Goal: Transaction & Acquisition: Book appointment/travel/reservation

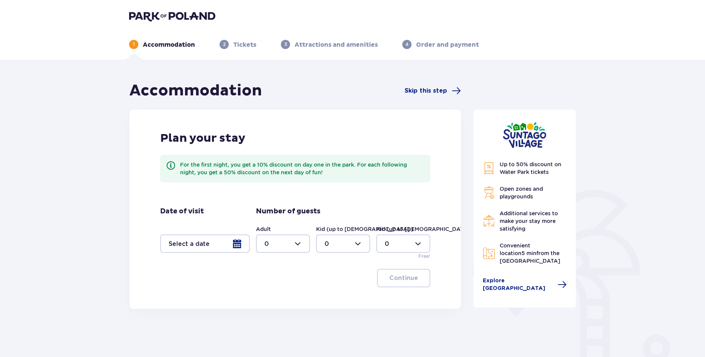
click at [235, 244] on div at bounding box center [205, 243] width 90 height 18
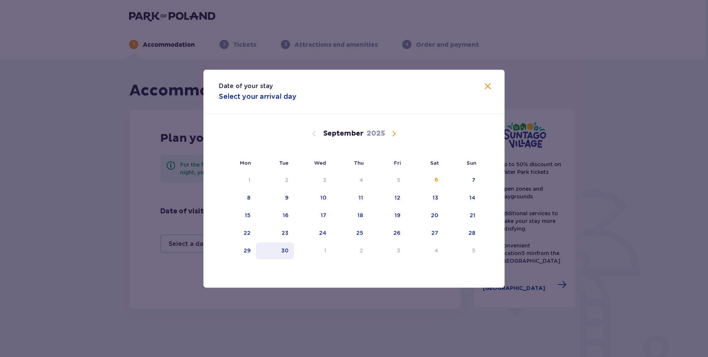
click at [286, 248] on div "30" at bounding box center [284, 251] width 7 height 8
click at [434, 248] on div "4" at bounding box center [424, 250] width 38 height 17
type input "30.09.25 - 04.10.25"
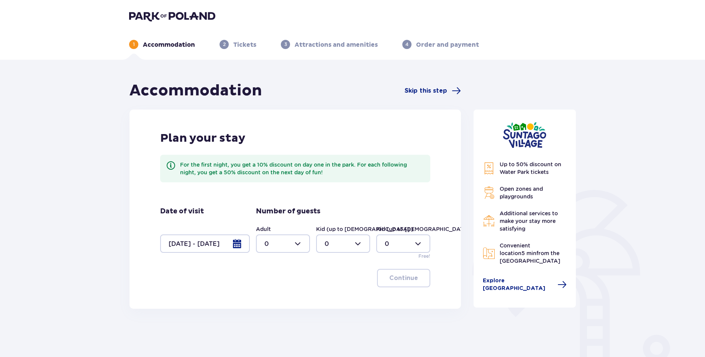
click at [291, 246] on div at bounding box center [283, 243] width 54 height 18
click at [270, 298] on div "2" at bounding box center [282, 299] width 37 height 8
type input "2"
click at [351, 242] on div at bounding box center [343, 243] width 54 height 18
click at [330, 299] on div "2" at bounding box center [342, 299] width 37 height 8
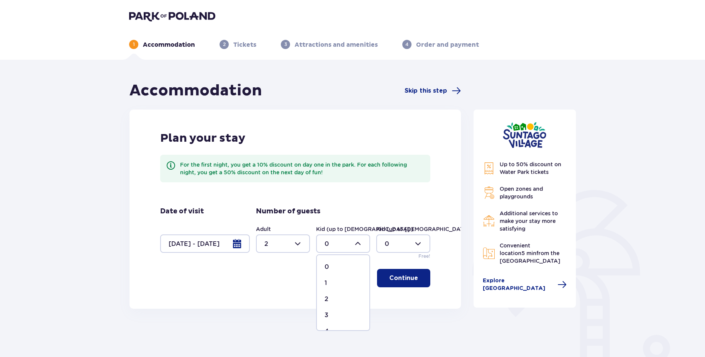
type input "2"
click at [406, 276] on p "Continue" at bounding box center [403, 278] width 29 height 8
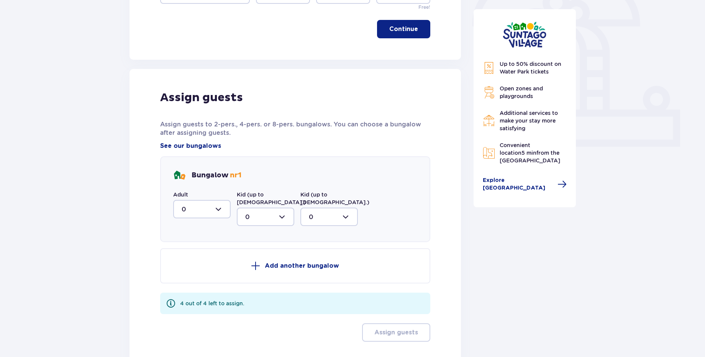
scroll to position [293, 0]
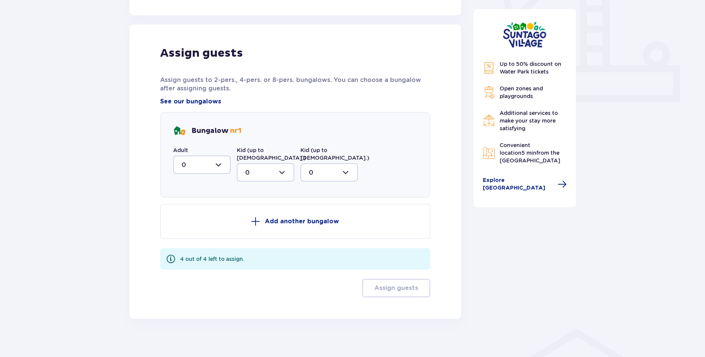
click at [221, 164] on div at bounding box center [201, 164] width 57 height 18
click at [204, 224] on div "2" at bounding box center [201, 220] width 41 height 8
type input "2"
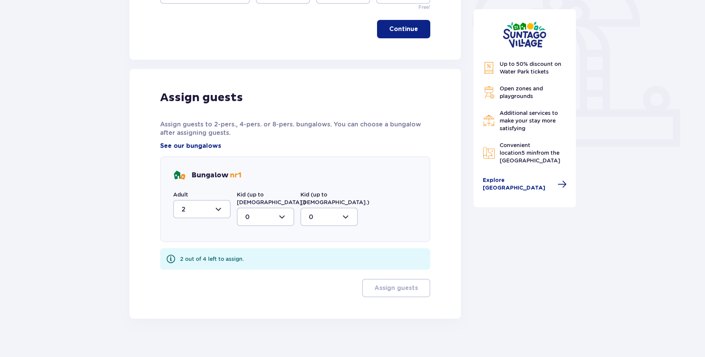
click at [282, 213] on div at bounding box center [265, 217] width 57 height 18
click at [266, 268] on div "2" at bounding box center [265, 272] width 41 height 8
type input "2"
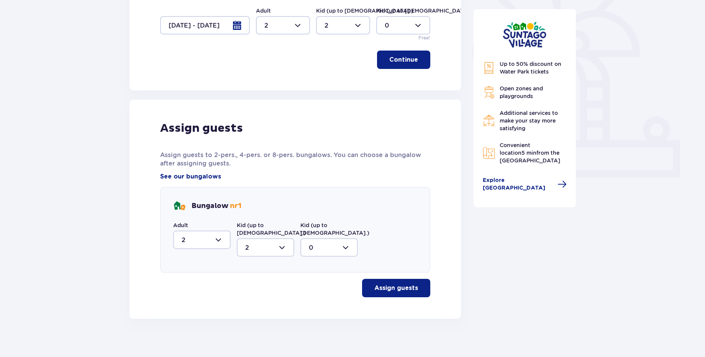
click at [398, 284] on p "Assign guests" at bounding box center [396, 288] width 44 height 8
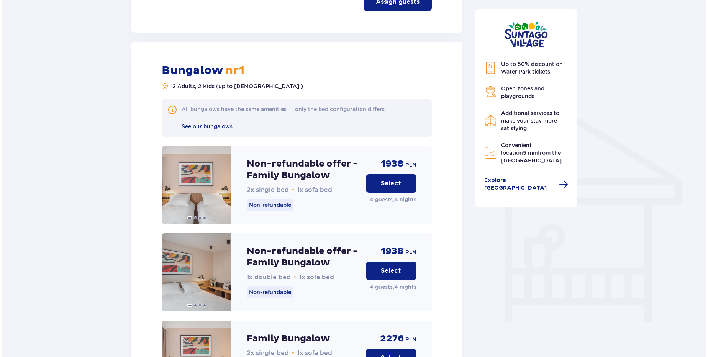
scroll to position [502, 0]
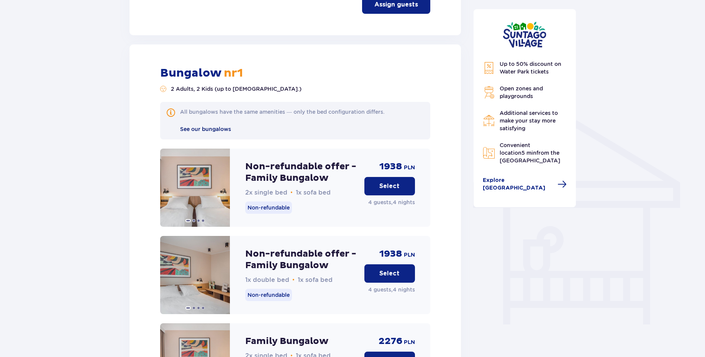
click at [199, 126] on span "See our bungalows" at bounding box center [205, 129] width 51 height 6
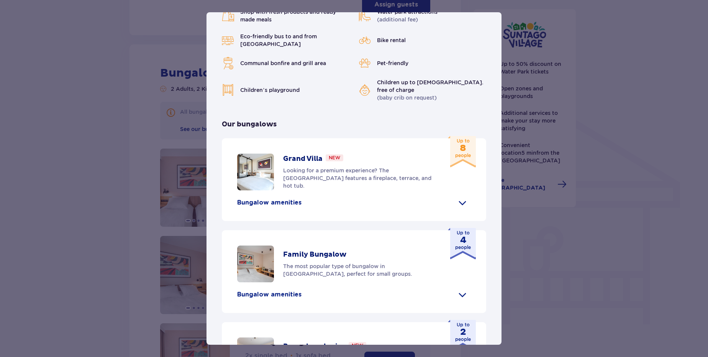
scroll to position [235, 0]
click at [276, 289] on p "Bungalow amenities" at bounding box center [269, 293] width 64 height 8
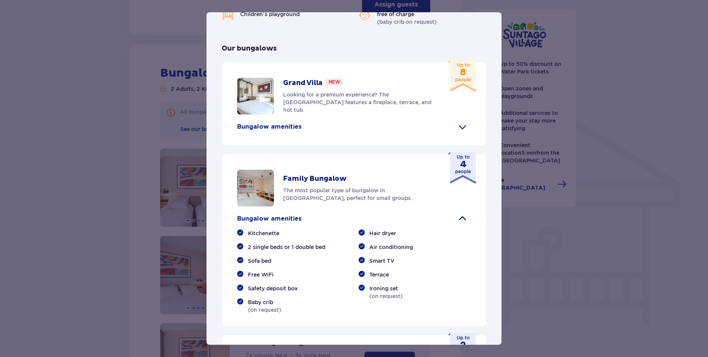
scroll to position [309, 0]
click at [460, 122] on span at bounding box center [462, 128] width 12 height 12
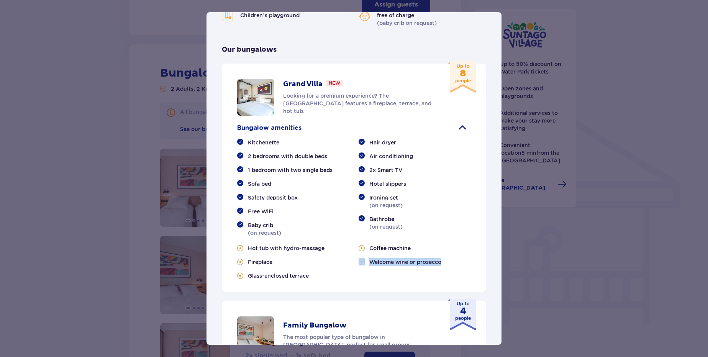
drag, startPoint x: 502, startPoint y: 240, endPoint x: 501, endPoint y: 260, distance: 20.0
click at [501, 260] on div "Suntago Village Suntago Village is the perfect place for fans tropical climate …" at bounding box center [354, 178] width 708 height 357
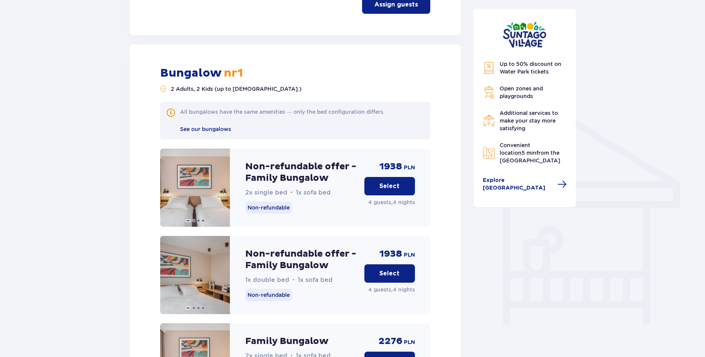
click at [217, 127] on div "All bungalows have the same amenities — only the bed configuration differs. See…" at bounding box center [295, 121] width 270 height 38
click at [217, 126] on span "See our bungalows" at bounding box center [205, 129] width 51 height 6
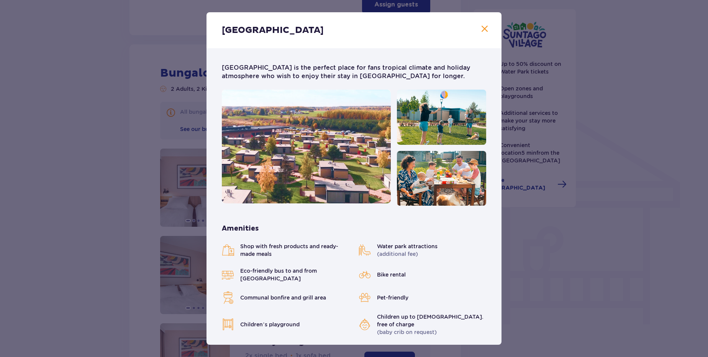
click at [482, 28] on span at bounding box center [484, 29] width 9 height 9
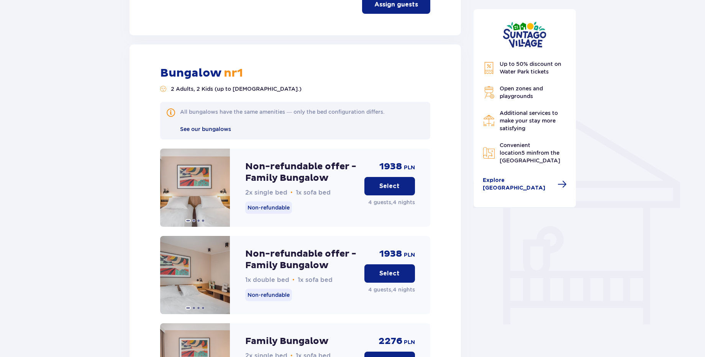
click at [227, 126] on span "See our bungalows" at bounding box center [205, 129] width 51 height 6
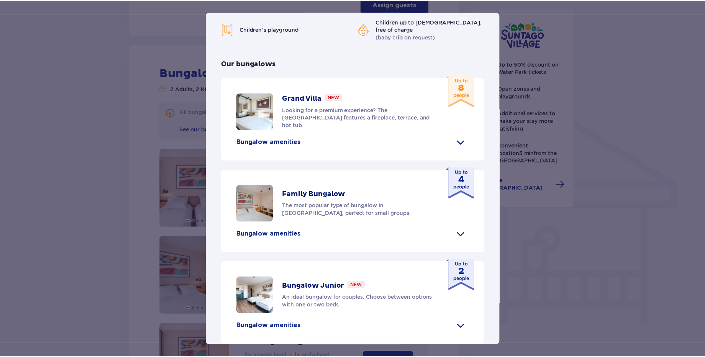
scroll to position [297, 0]
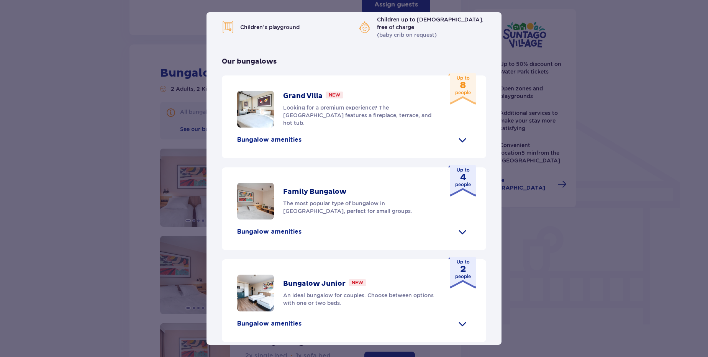
click at [291, 227] on p "Bungalow amenities" at bounding box center [269, 231] width 64 height 8
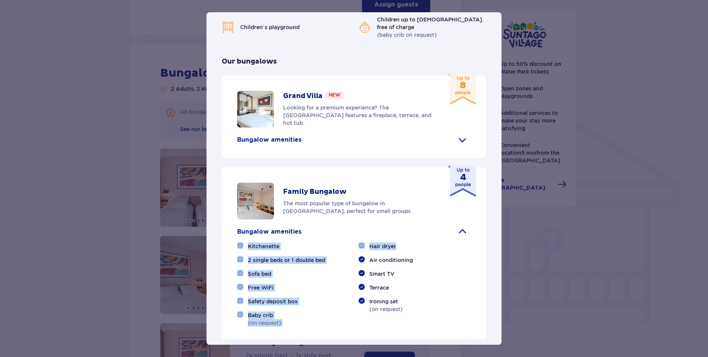
drag, startPoint x: 460, startPoint y: 217, endPoint x: 458, endPoint y: 234, distance: 17.0
click at [459, 236] on div "Bungalow amenities Kitchenette 2 single beds or 1 double bed Sofa bed Free WiFi…" at bounding box center [354, 276] width 234 height 101
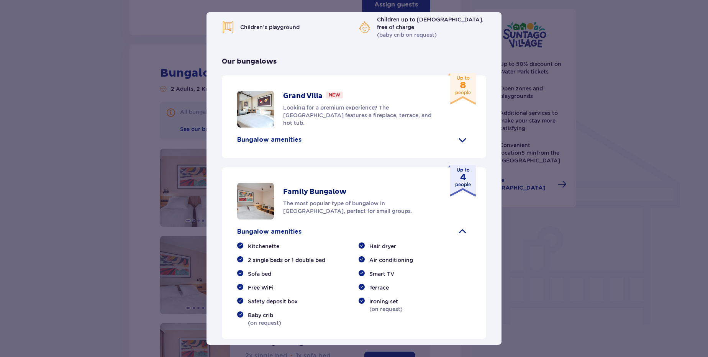
click at [422, 284] on div "Terrace" at bounding box center [414, 288] width 112 height 8
click at [587, 174] on div "Suntago Village Suntago Village is the perfect place for fans tropical climate …" at bounding box center [354, 178] width 708 height 357
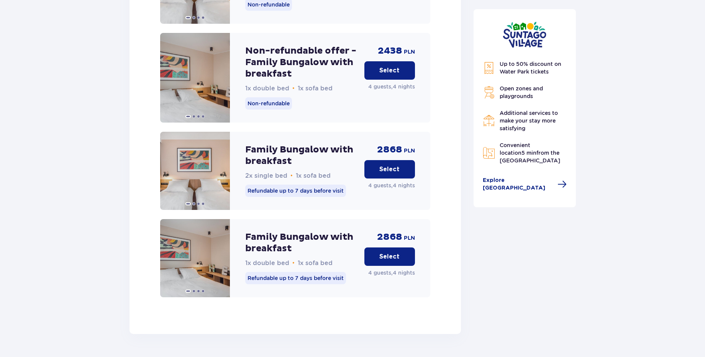
scroll to position [1053, 0]
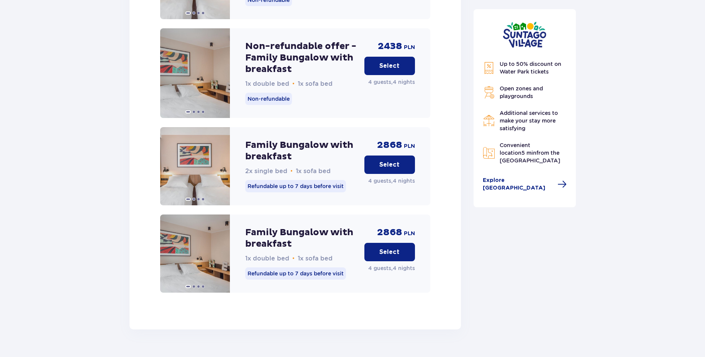
click at [390, 248] on p "Select" at bounding box center [389, 252] width 20 height 8
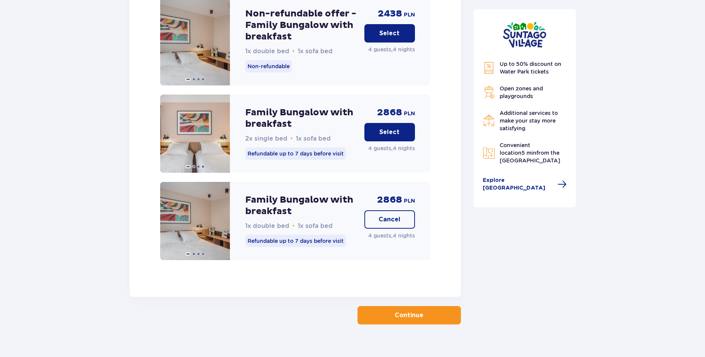
scroll to position [1091, 0]
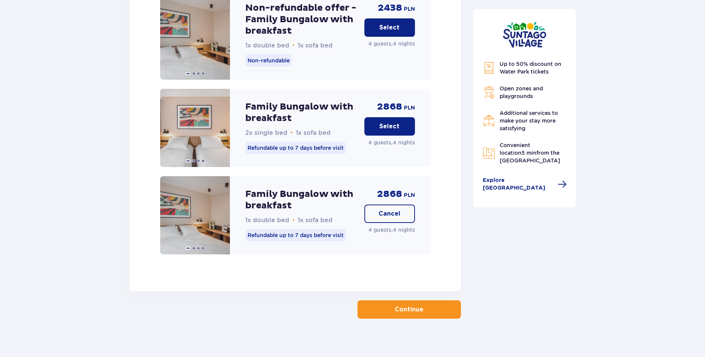
click at [396, 305] on p "Continue" at bounding box center [408, 309] width 29 height 8
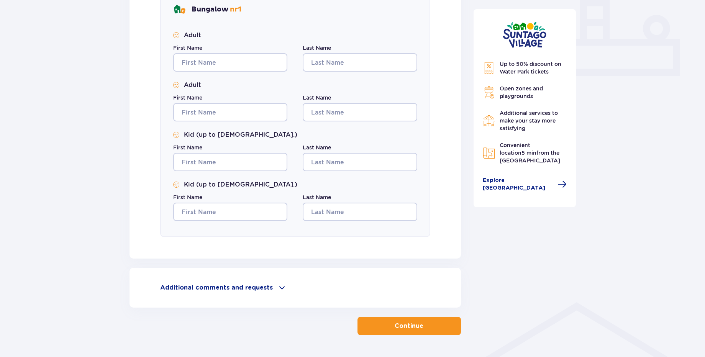
scroll to position [320, 0]
click at [249, 290] on p "Additional comments and requests" at bounding box center [216, 287] width 113 height 8
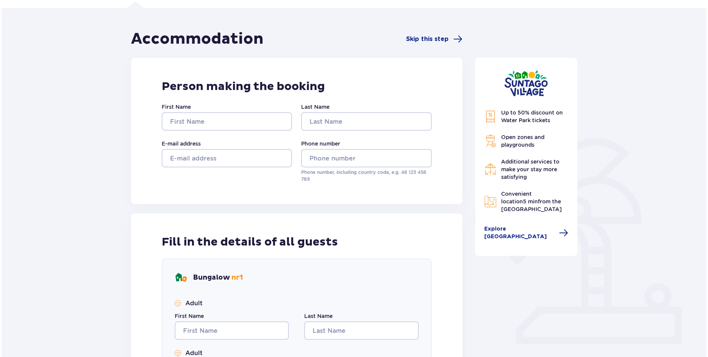
scroll to position [51, 0]
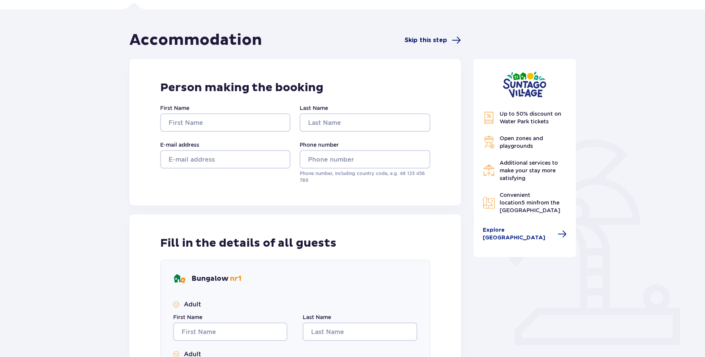
click at [448, 39] on span "Skip this step" at bounding box center [432, 40] width 56 height 9
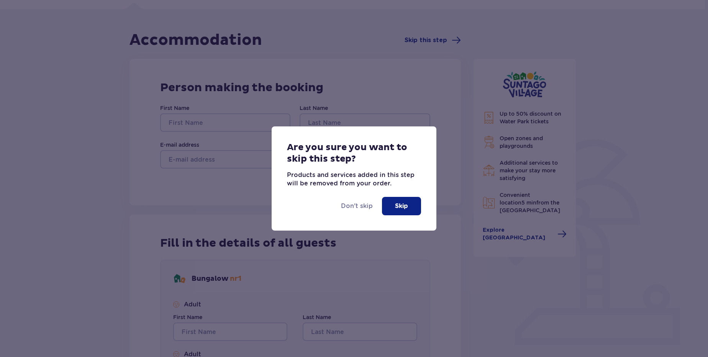
click at [408, 202] on button "Skip" at bounding box center [401, 206] width 39 height 18
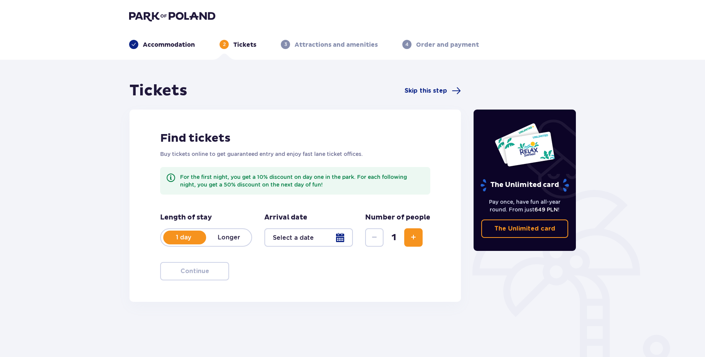
click at [163, 44] on p "Accommodation" at bounding box center [169, 45] width 52 height 8
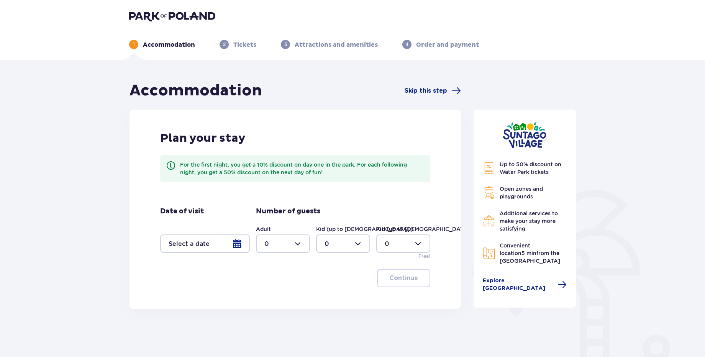
scroll to position [51, 0]
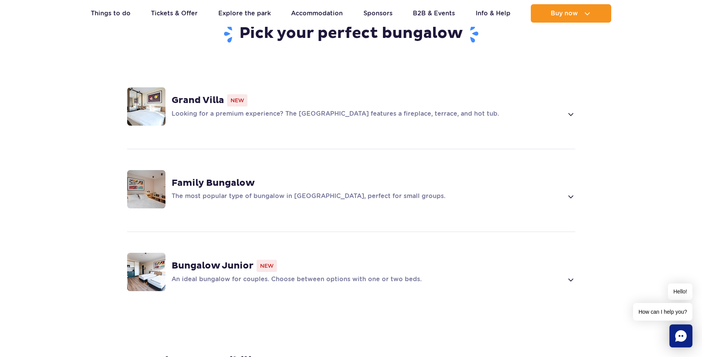
scroll to position [529, 0]
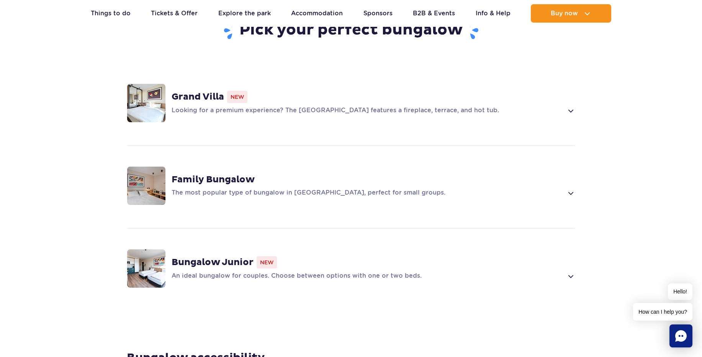
click at [570, 188] on span at bounding box center [570, 192] width 9 height 9
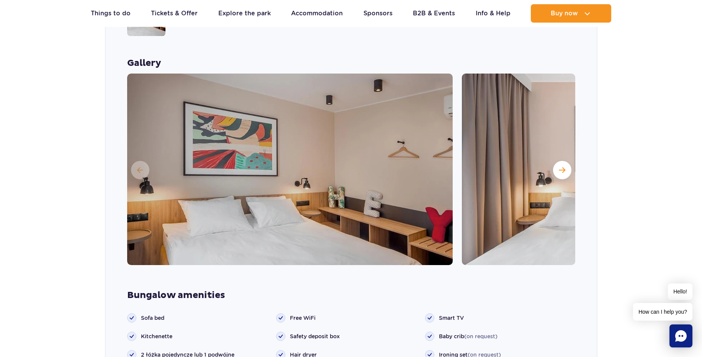
scroll to position [702, 0]
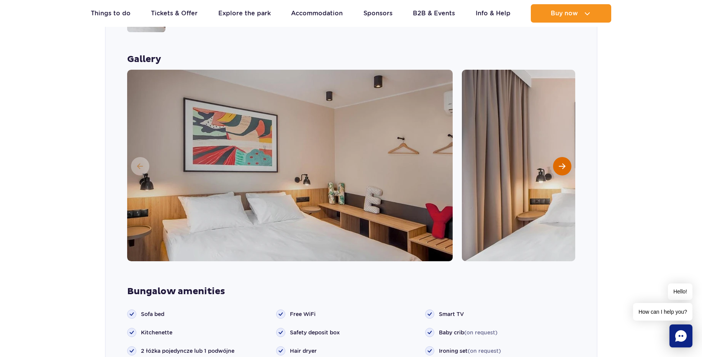
click at [563, 157] on button "Next slide" at bounding box center [562, 166] width 18 height 18
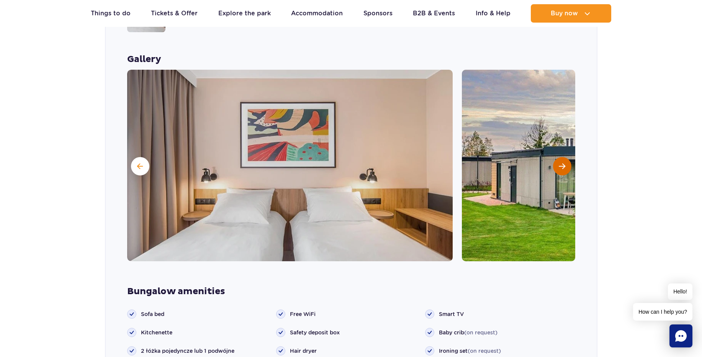
click at [563, 157] on button "Next slide" at bounding box center [562, 166] width 18 height 18
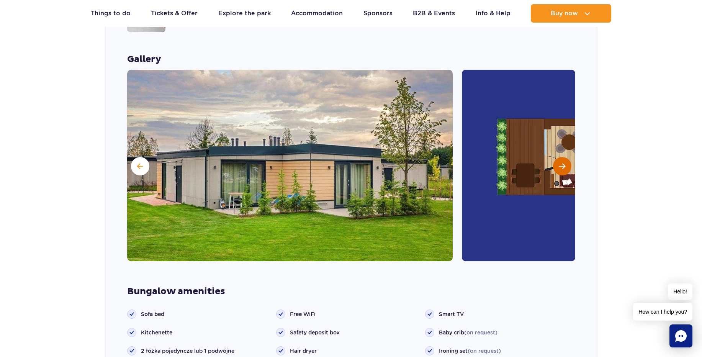
click at [563, 157] on button "Next slide" at bounding box center [562, 166] width 18 height 18
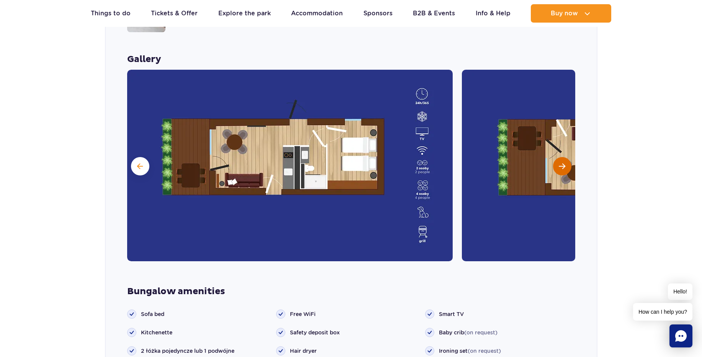
click at [563, 157] on button "Next slide" at bounding box center [562, 166] width 18 height 18
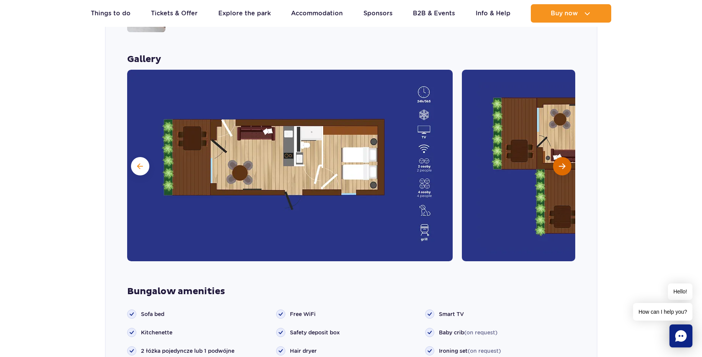
click at [563, 157] on button "Next slide" at bounding box center [562, 166] width 18 height 18
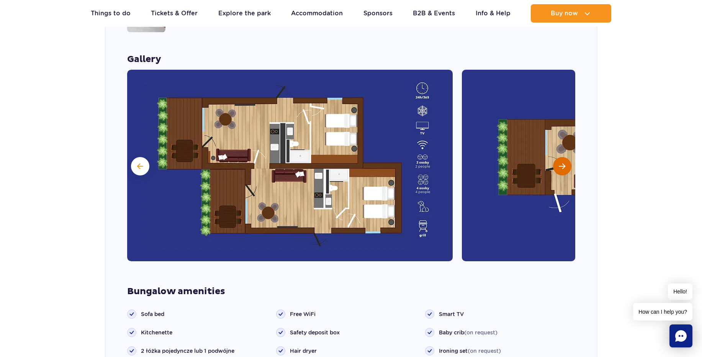
click at [563, 157] on button "Next slide" at bounding box center [562, 166] width 18 height 18
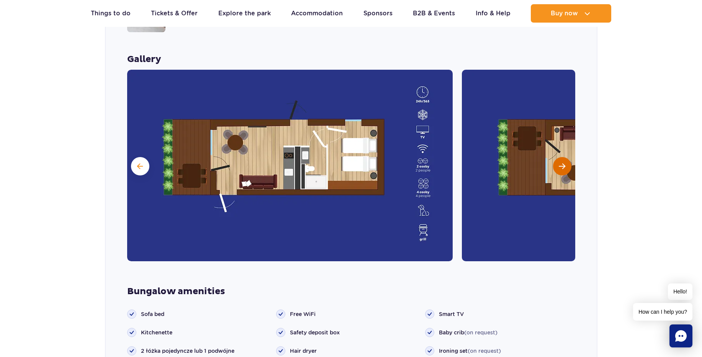
click at [563, 157] on button "Next slide" at bounding box center [562, 166] width 18 height 18
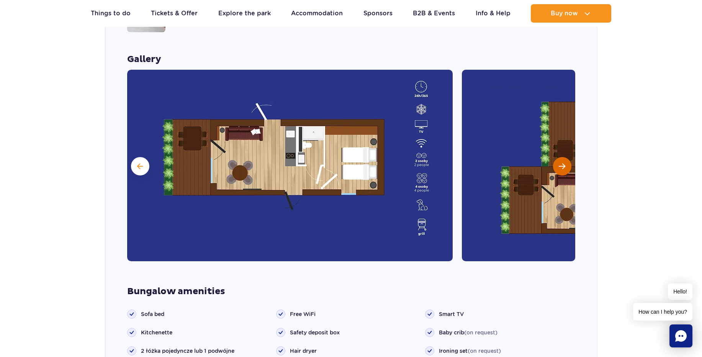
click at [563, 157] on button "Next slide" at bounding box center [562, 166] width 18 height 18
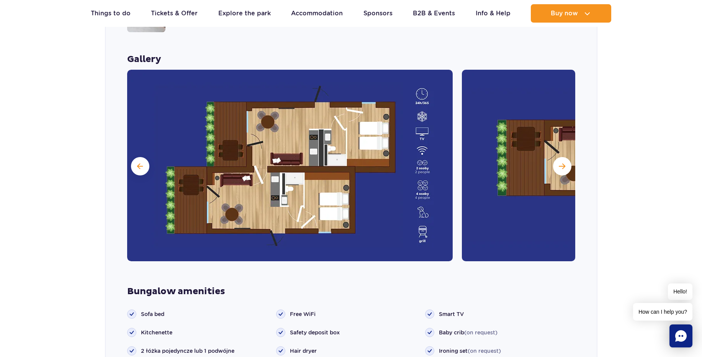
click at [612, 197] on section "Pick your perfect bungalow Grand Villa New Looking for a premium experience? Th…" at bounding box center [351, 206] width 702 height 767
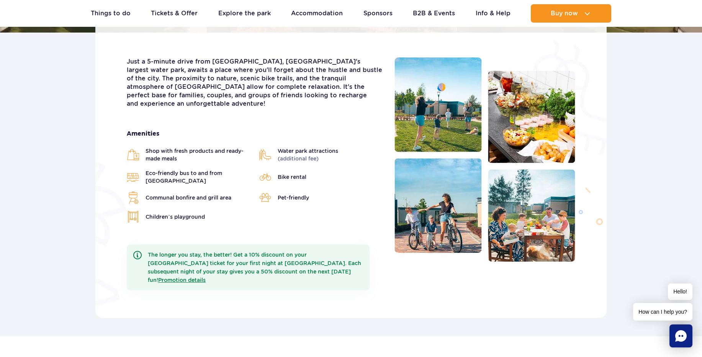
scroll to position [105, 0]
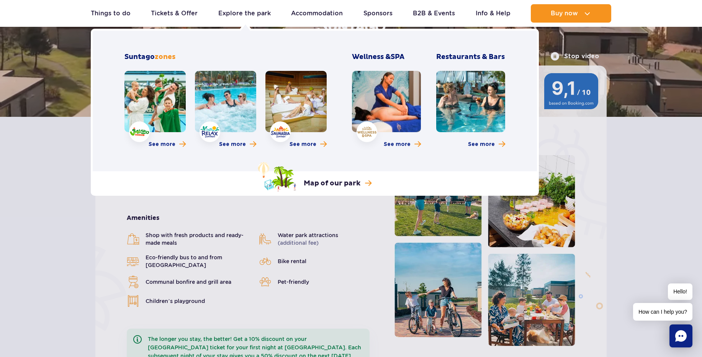
click at [463, 56] on h3 "Restaurants & Bars" at bounding box center [470, 56] width 69 height 9
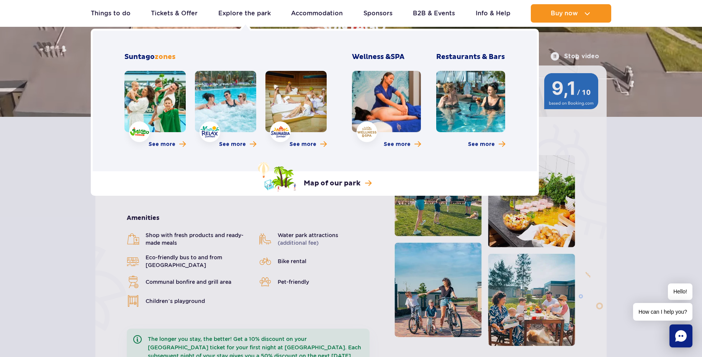
click at [474, 56] on h3 "Restaurants & Bars" at bounding box center [470, 56] width 69 height 9
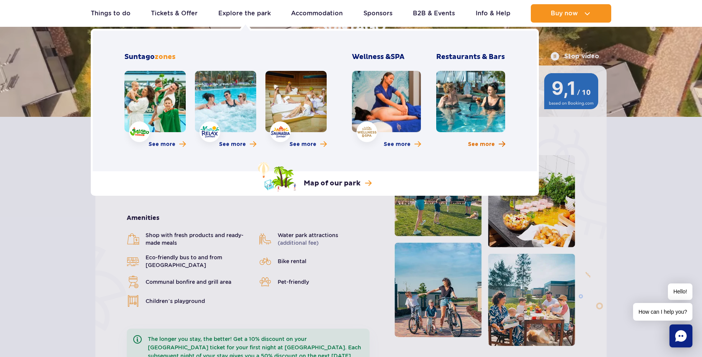
click at [490, 144] on span "See more" at bounding box center [481, 145] width 27 height 8
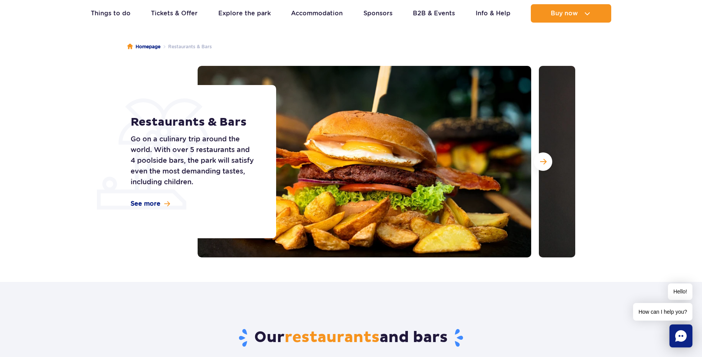
scroll to position [44, 0]
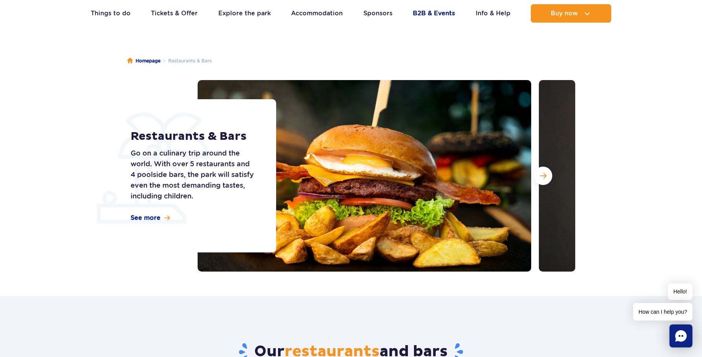
click at [430, 14] on link "B2B & Events" at bounding box center [434, 13] width 42 height 18
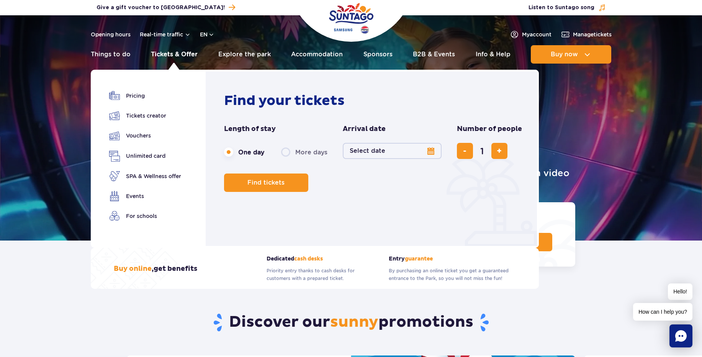
click at [176, 54] on link "Tickets & Offer" at bounding box center [174, 54] width 47 height 18
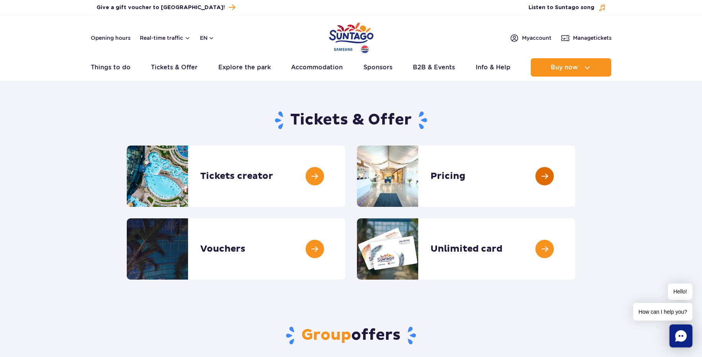
click at [575, 179] on link at bounding box center [575, 175] width 0 height 61
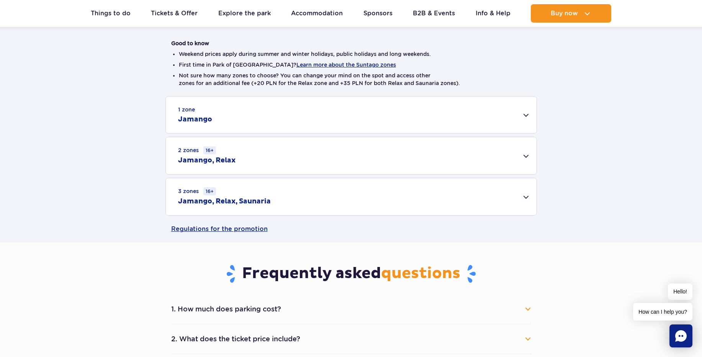
scroll to position [189, 0]
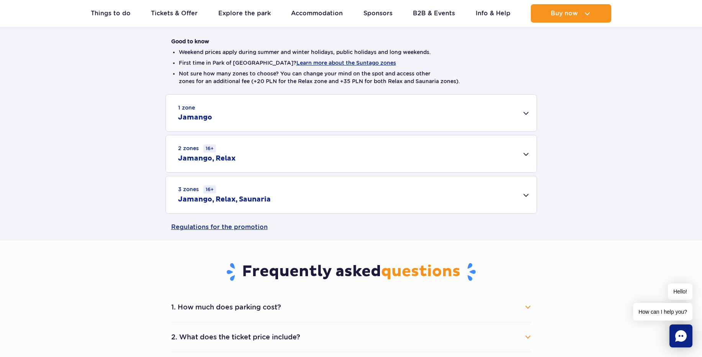
click at [519, 115] on div "1 zone Jamango" at bounding box center [351, 113] width 371 height 37
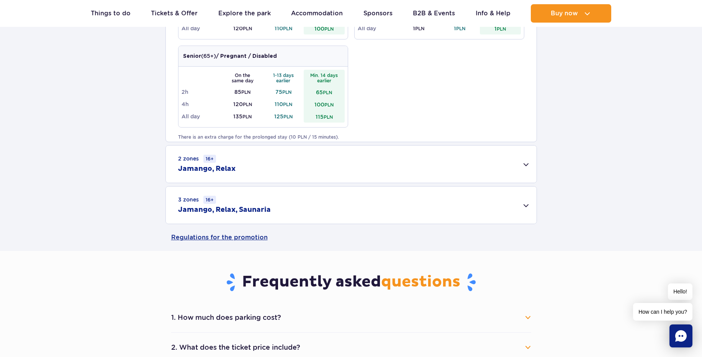
scroll to position [468, 0]
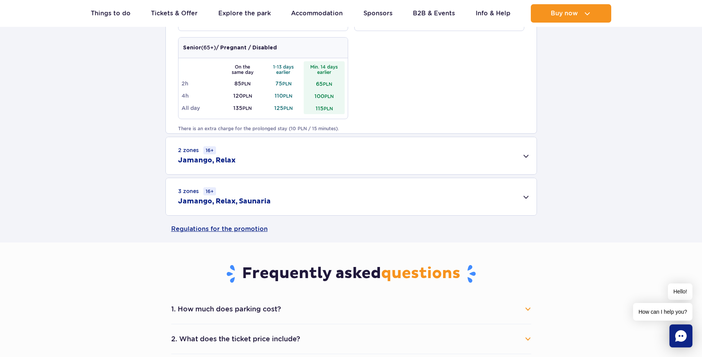
click at [508, 204] on div "3 zones 16+ Jamango, Relax, Saunaria" at bounding box center [351, 196] width 371 height 37
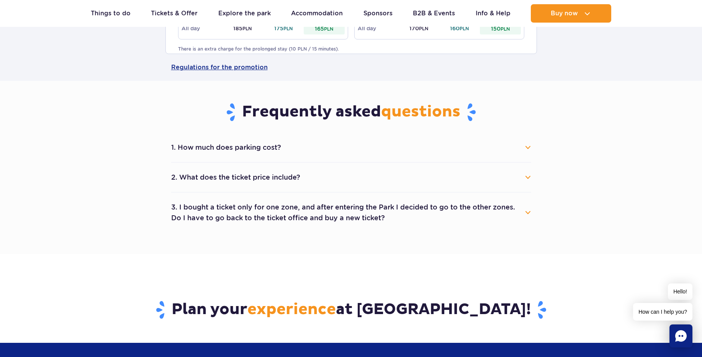
scroll to position [738, 0]
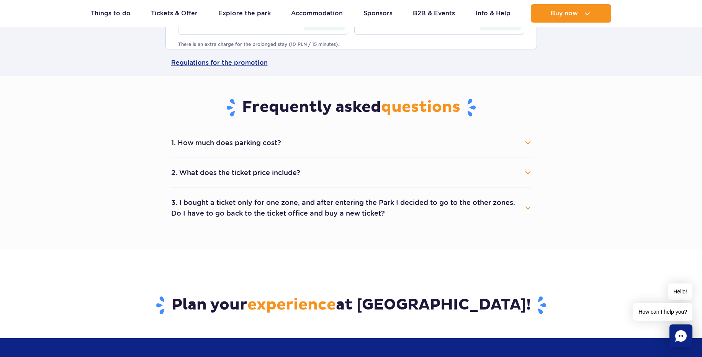
click at [527, 177] on button "2. What does the ticket price include?" at bounding box center [351, 172] width 360 height 17
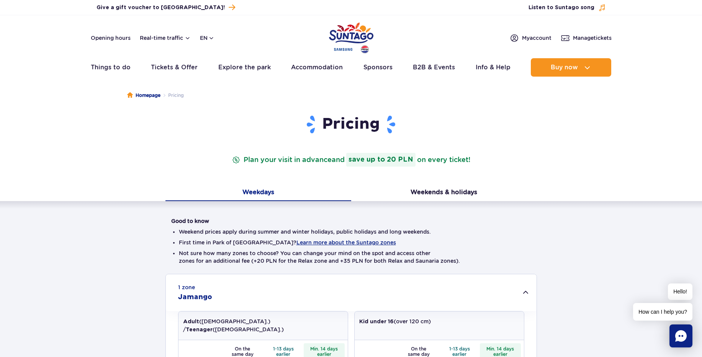
scroll to position [0, 0]
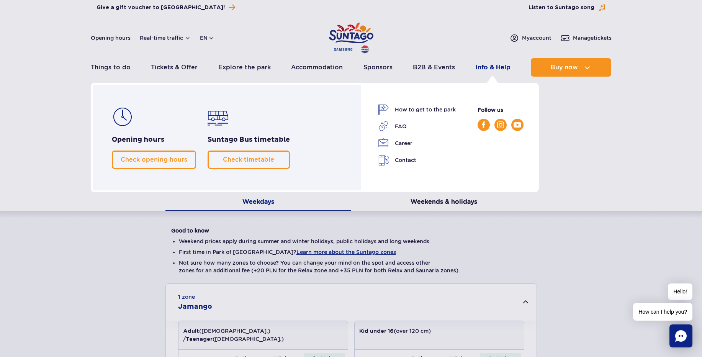
click at [485, 66] on link "Info & Help" at bounding box center [493, 67] width 35 height 18
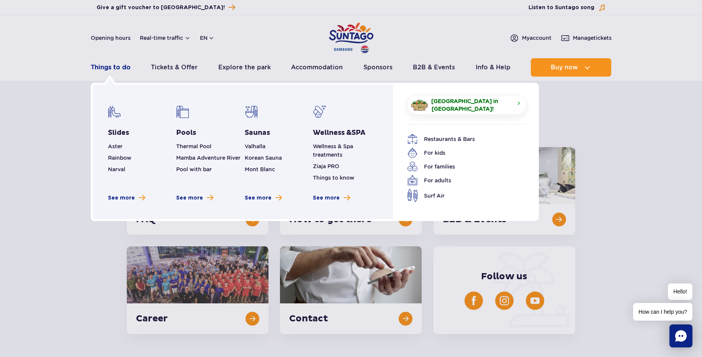
click at [119, 68] on link "Things to do" at bounding box center [111, 67] width 40 height 18
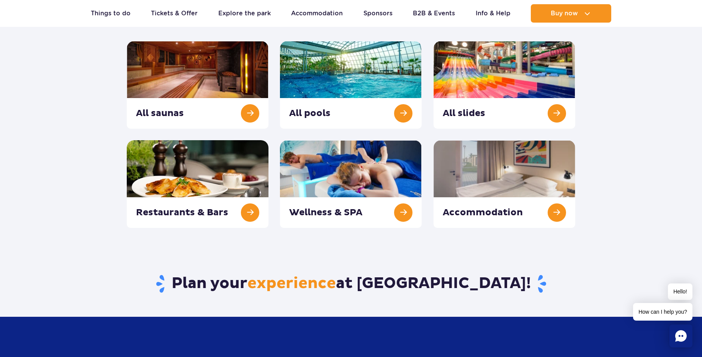
scroll to position [111, 0]
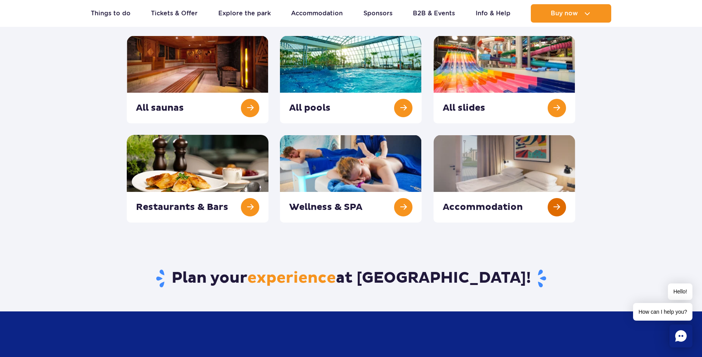
click at [561, 210] on link at bounding box center [504, 179] width 142 height 88
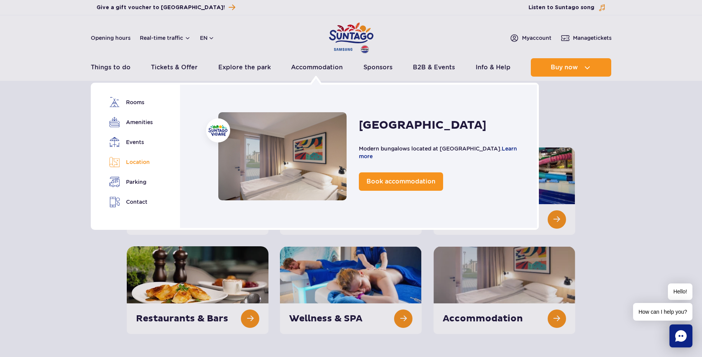
click at [136, 162] on link "Location" at bounding box center [130, 162] width 43 height 11
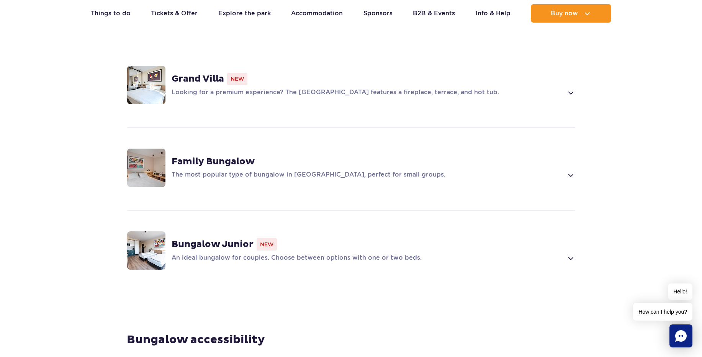
scroll to position [551, 0]
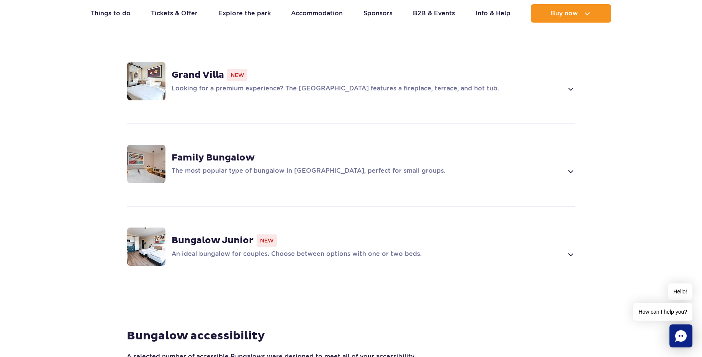
click at [557, 167] on p "The most popular type of bungalow in [GEOGRAPHIC_DATA], perfect for small group…" at bounding box center [368, 171] width 392 height 9
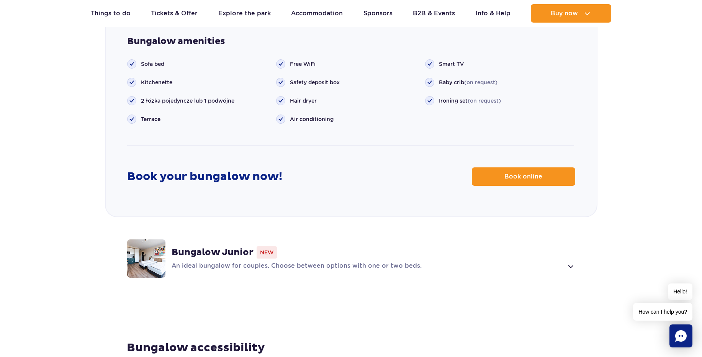
scroll to position [960, 0]
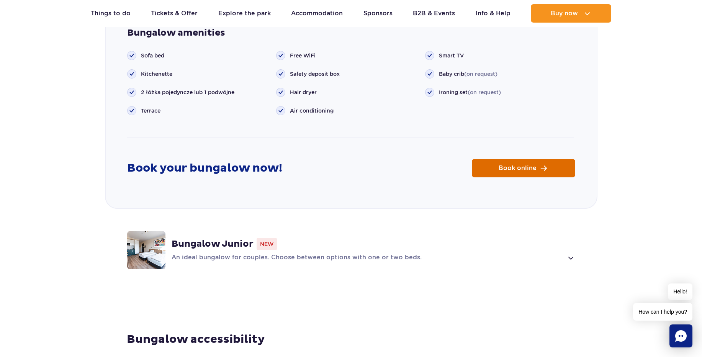
click at [548, 159] on link "Book online" at bounding box center [523, 168] width 103 height 18
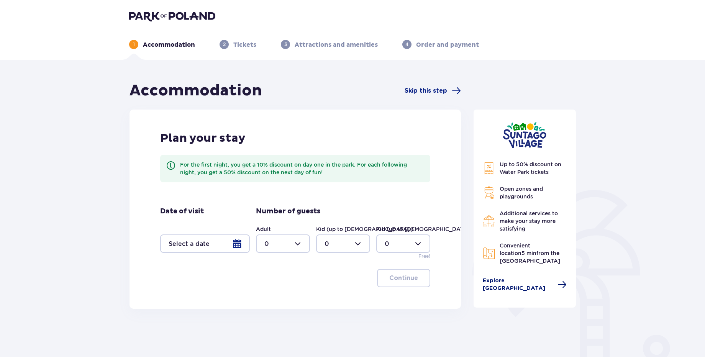
click at [517, 282] on span "Explore Suntago Village" at bounding box center [517, 284] width 70 height 15
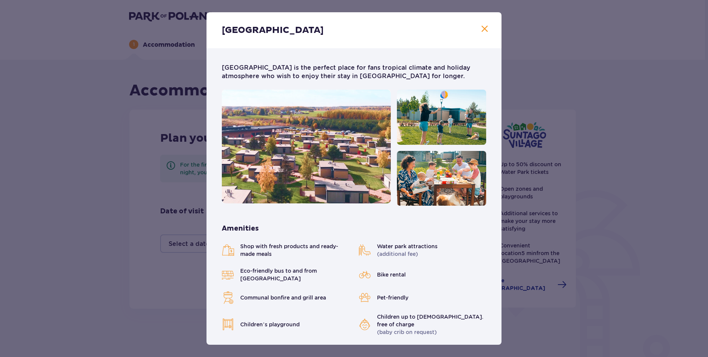
drag, startPoint x: 501, startPoint y: 173, endPoint x: 497, endPoint y: 204, distance: 31.0
click at [497, 204] on div "Suntago Village Suntago Village is the perfect place for fans tropical climate …" at bounding box center [354, 178] width 708 height 357
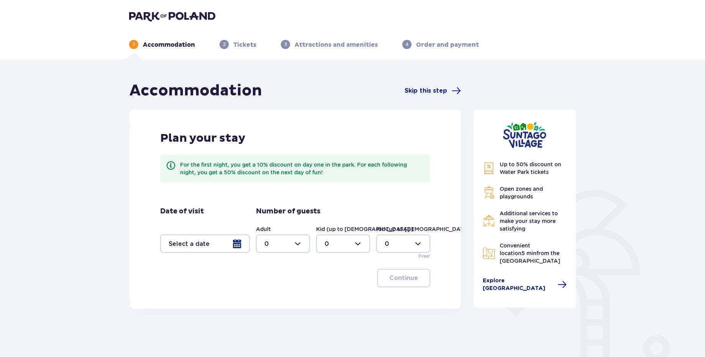
click at [502, 283] on span "Explore [GEOGRAPHIC_DATA]" at bounding box center [517, 284] width 70 height 15
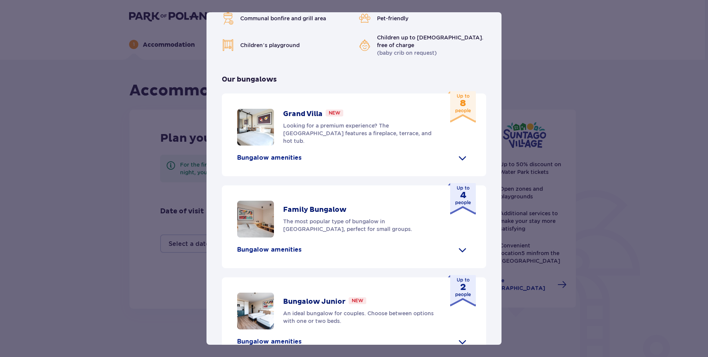
scroll to position [280, 0]
click at [461, 243] on span at bounding box center [462, 249] width 12 height 12
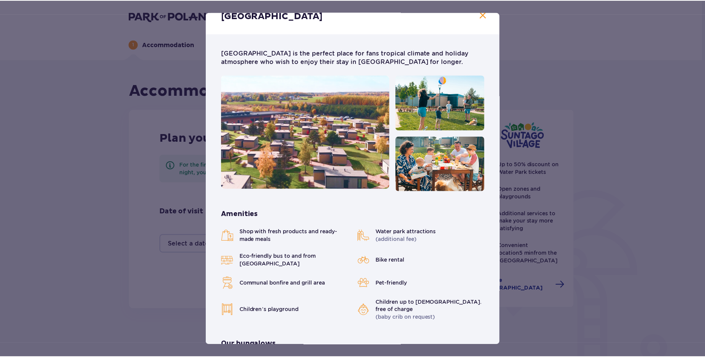
scroll to position [0, 0]
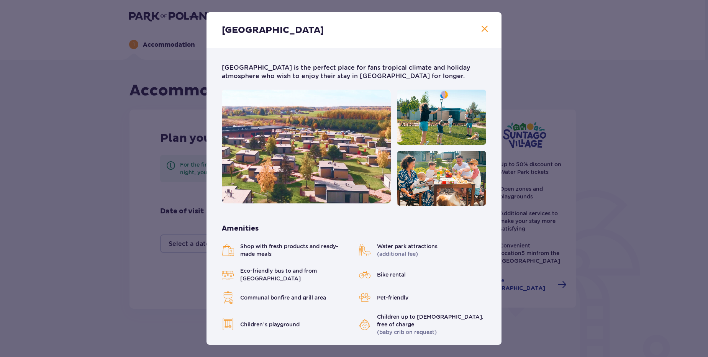
click at [590, 132] on div "Suntago Village Suntago Village is the perfect place for fans tropical climate …" at bounding box center [354, 178] width 708 height 357
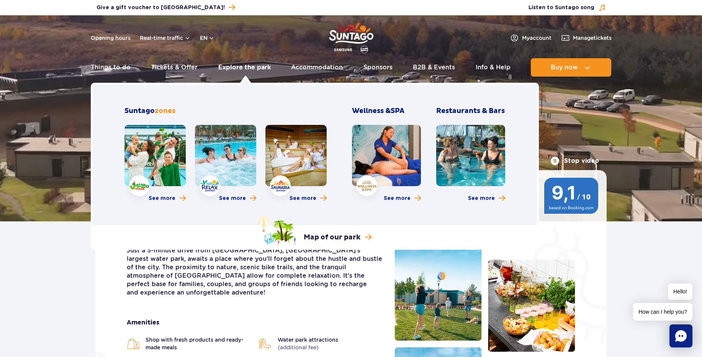
click at [237, 66] on link "Explore the park" at bounding box center [244, 67] width 52 height 18
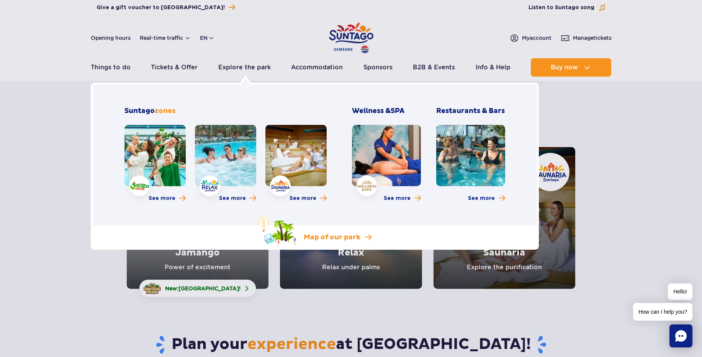
click at [322, 237] on p "Map of our park" at bounding box center [332, 237] width 57 height 9
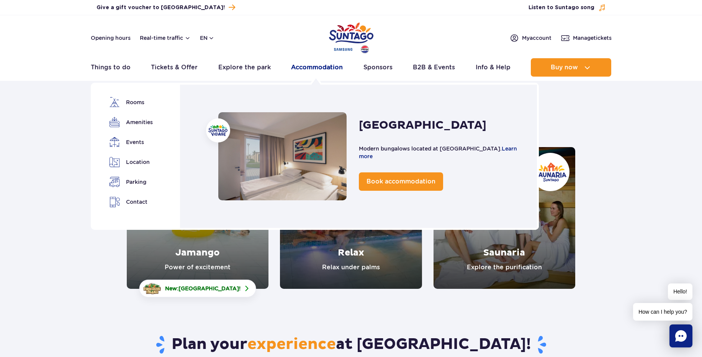
click at [318, 68] on link "Accommodation" at bounding box center [317, 67] width 52 height 18
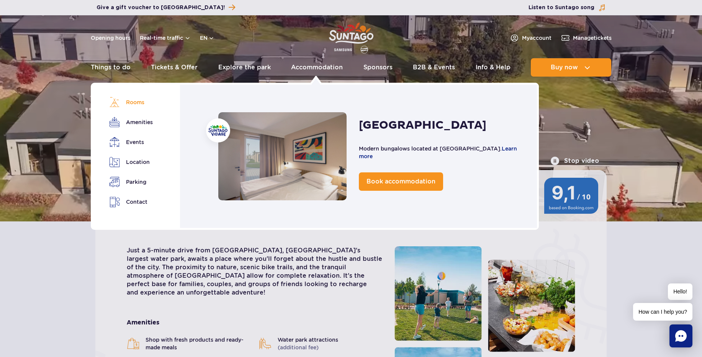
click at [140, 102] on link "Rooms" at bounding box center [130, 102] width 43 height 11
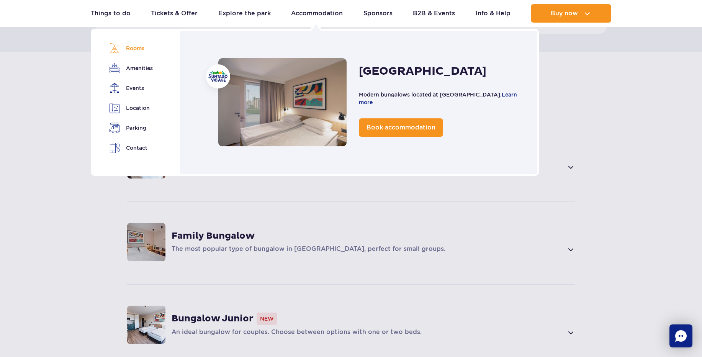
scroll to position [482, 0]
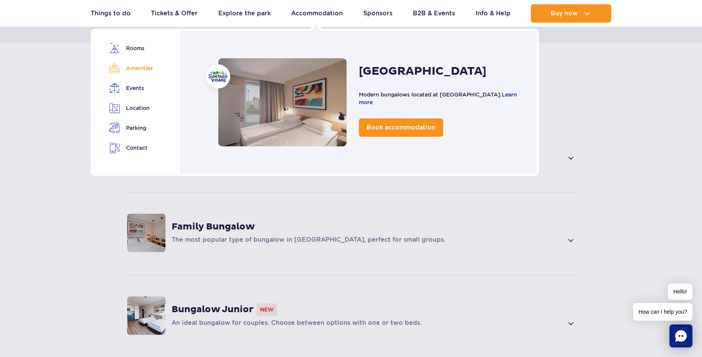
click at [143, 72] on link "Amenities" at bounding box center [130, 68] width 43 height 11
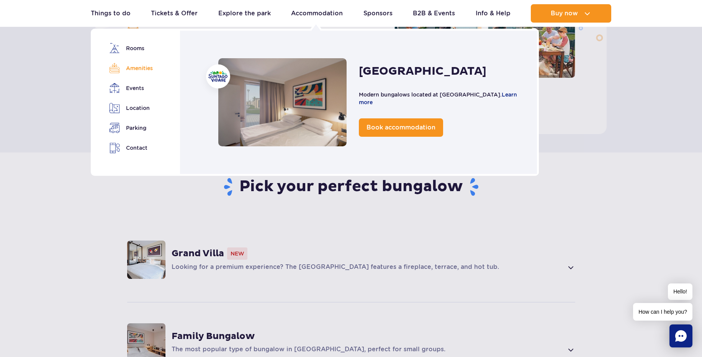
scroll to position [271, 0]
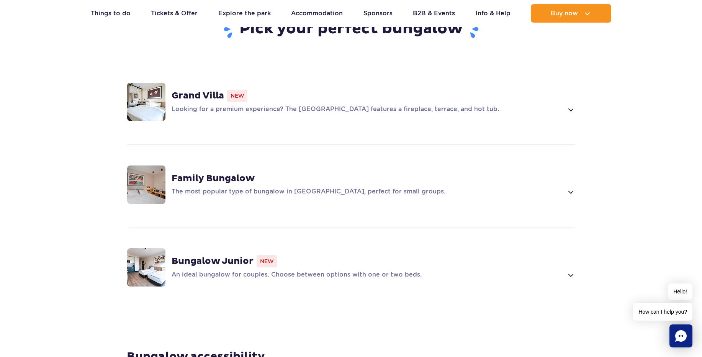
scroll to position [534, 0]
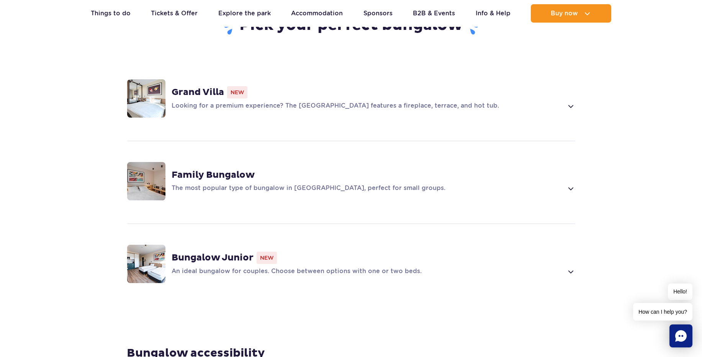
click at [368, 184] on p "The most popular type of bungalow in Suntago Village, perfect for small groups." at bounding box center [368, 188] width 392 height 9
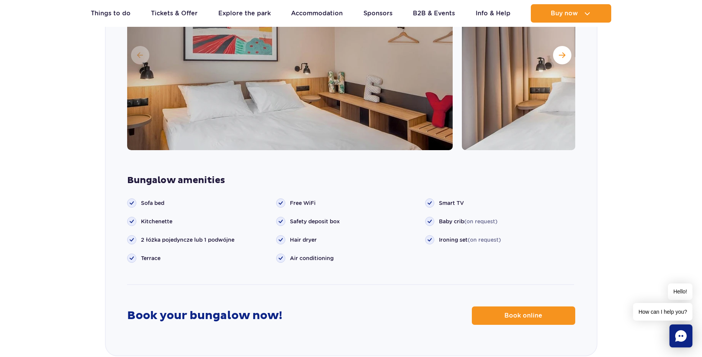
scroll to position [855, 0]
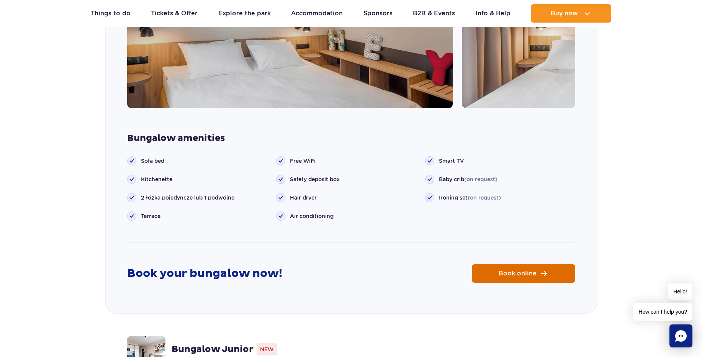
click at [541, 264] on link "Book online" at bounding box center [523, 273] width 103 height 18
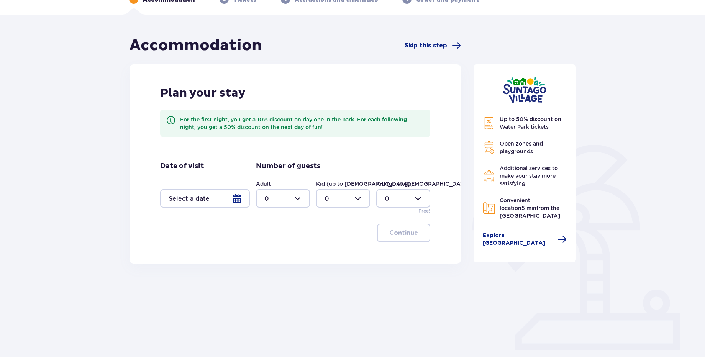
scroll to position [46, 0]
click at [235, 195] on div at bounding box center [205, 197] width 90 height 18
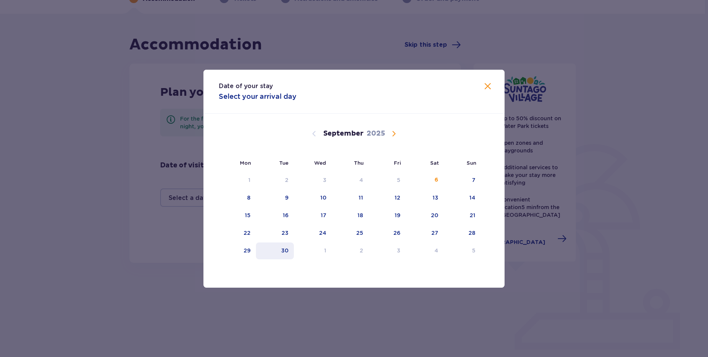
click at [288, 256] on div "30" at bounding box center [275, 250] width 38 height 17
click at [392, 134] on span "Calendar" at bounding box center [393, 133] width 9 height 9
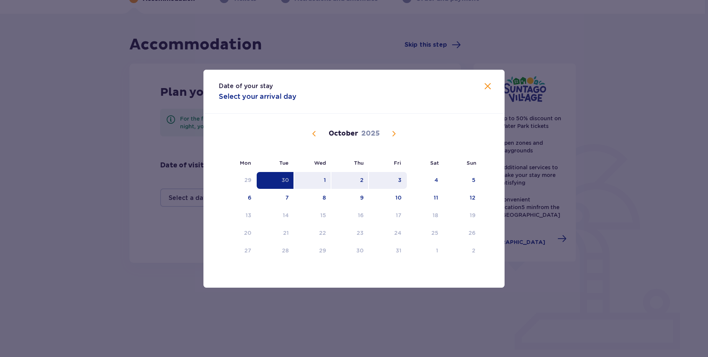
click at [400, 180] on div "3" at bounding box center [399, 180] width 3 height 8
type input "[DATE] - [DATE]"
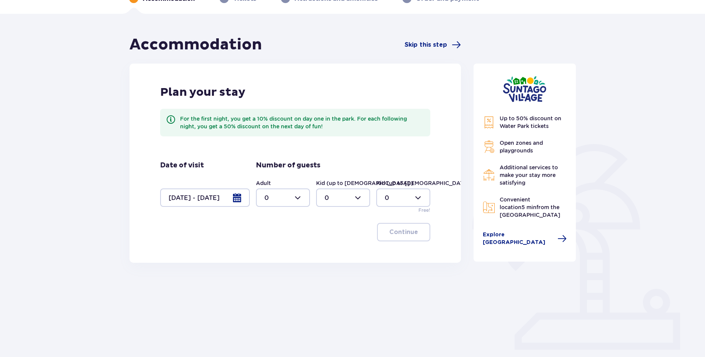
click at [296, 196] on div at bounding box center [283, 197] width 54 height 18
click at [269, 251] on div "2" at bounding box center [282, 253] width 37 height 8
type input "2"
click at [342, 204] on div at bounding box center [343, 197] width 54 height 18
click at [329, 255] on div "2" at bounding box center [342, 253] width 37 height 8
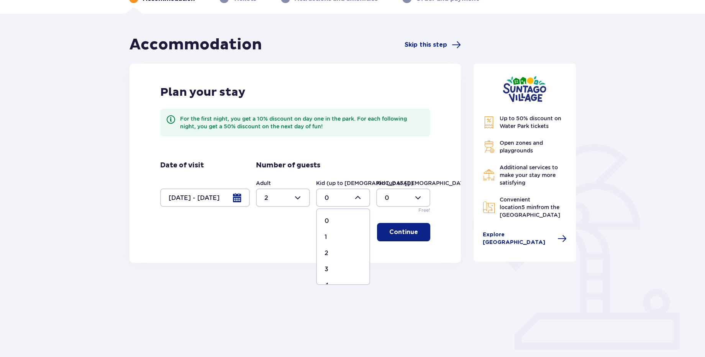
type input "2"
click at [409, 233] on p "Continue" at bounding box center [403, 232] width 29 height 8
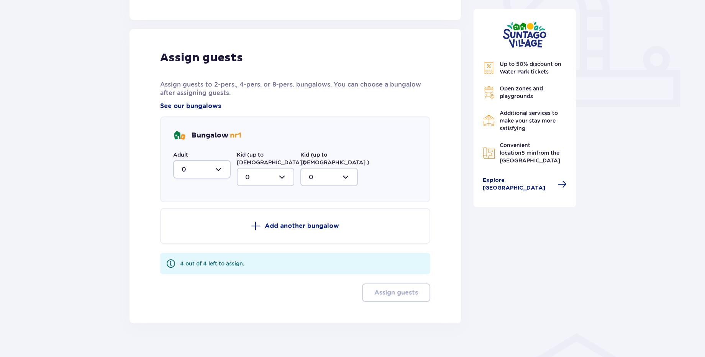
scroll to position [293, 0]
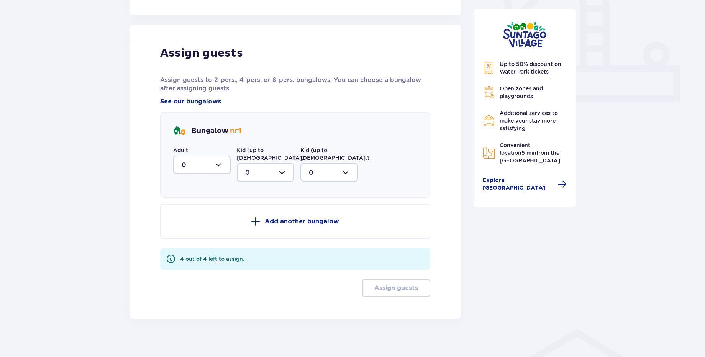
click at [205, 163] on div at bounding box center [201, 164] width 57 height 18
click at [185, 219] on p "2" at bounding box center [183, 220] width 4 height 8
type input "2"
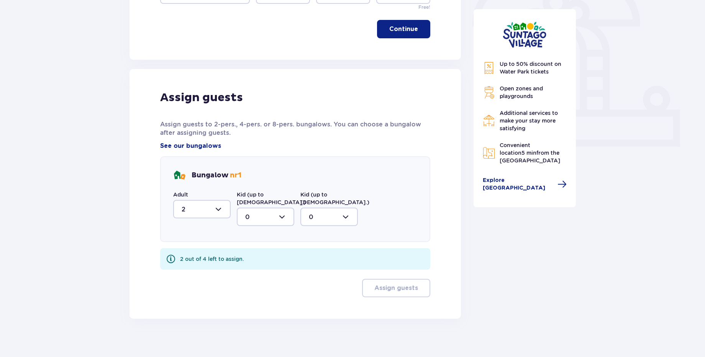
click at [251, 212] on div at bounding box center [265, 217] width 57 height 18
click at [252, 268] on div "2" at bounding box center [265, 272] width 41 height 8
type input "2"
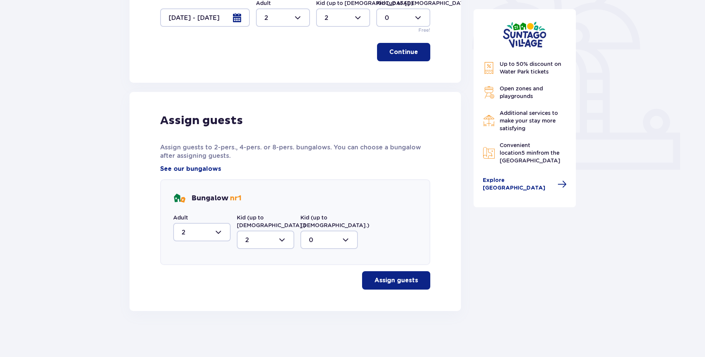
scroll to position [218, 0]
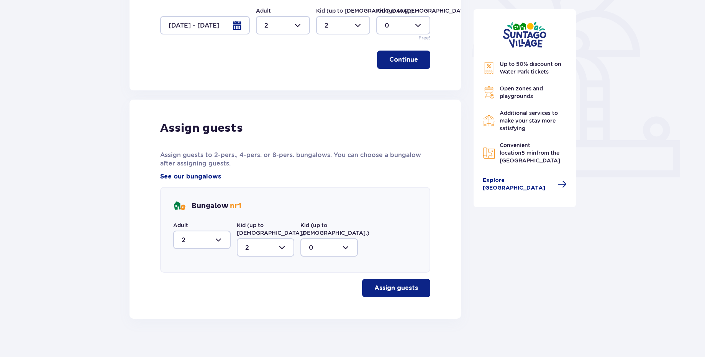
click at [392, 288] on button "Assign guests" at bounding box center [396, 288] width 68 height 18
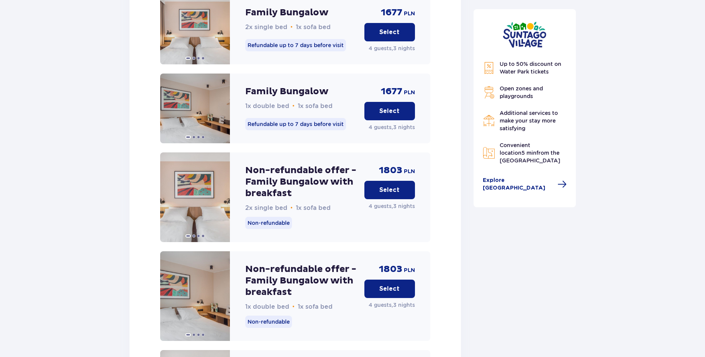
scroll to position [833, 0]
